Goal: Navigation & Orientation: Find specific page/section

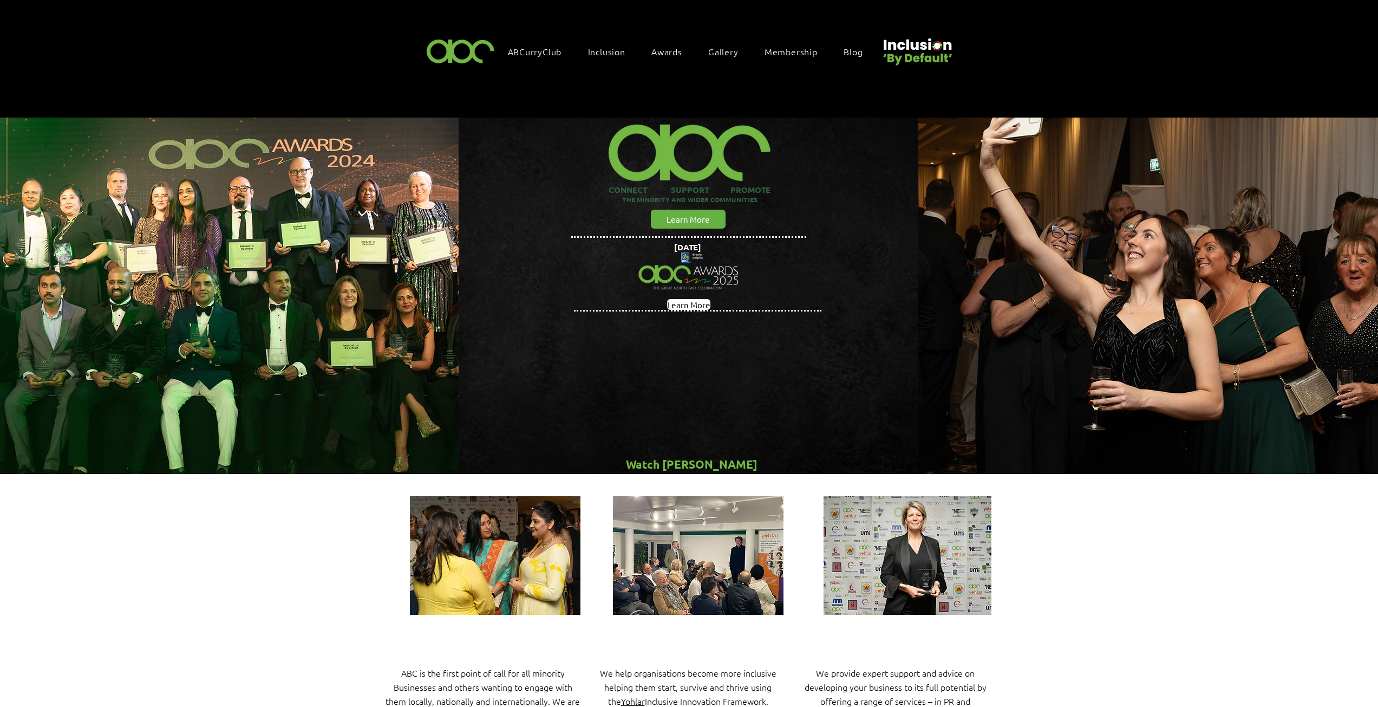
click at [663, 45] on span "Awards" at bounding box center [667, 51] width 31 height 12
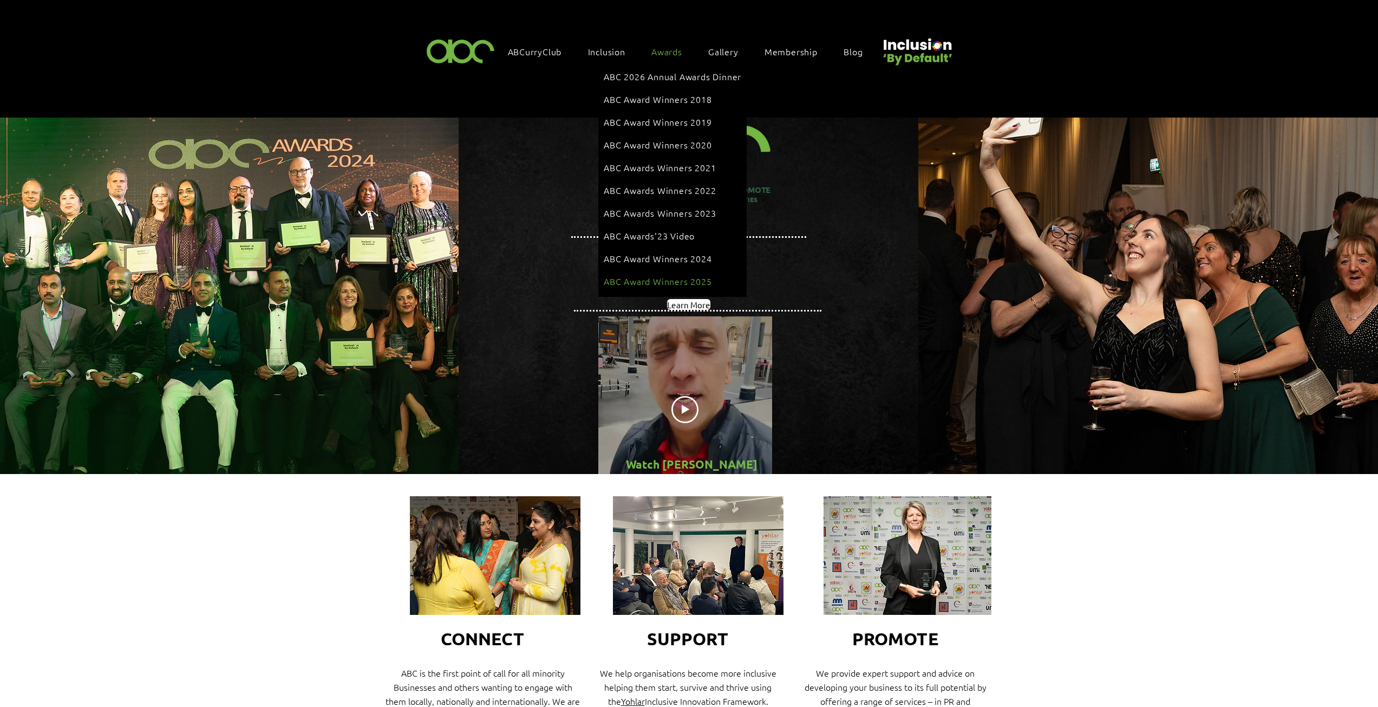
click at [690, 275] on span "ABC Award Winners 2025" at bounding box center [658, 281] width 108 height 12
